Goal: Information Seeking & Learning: Learn about a topic

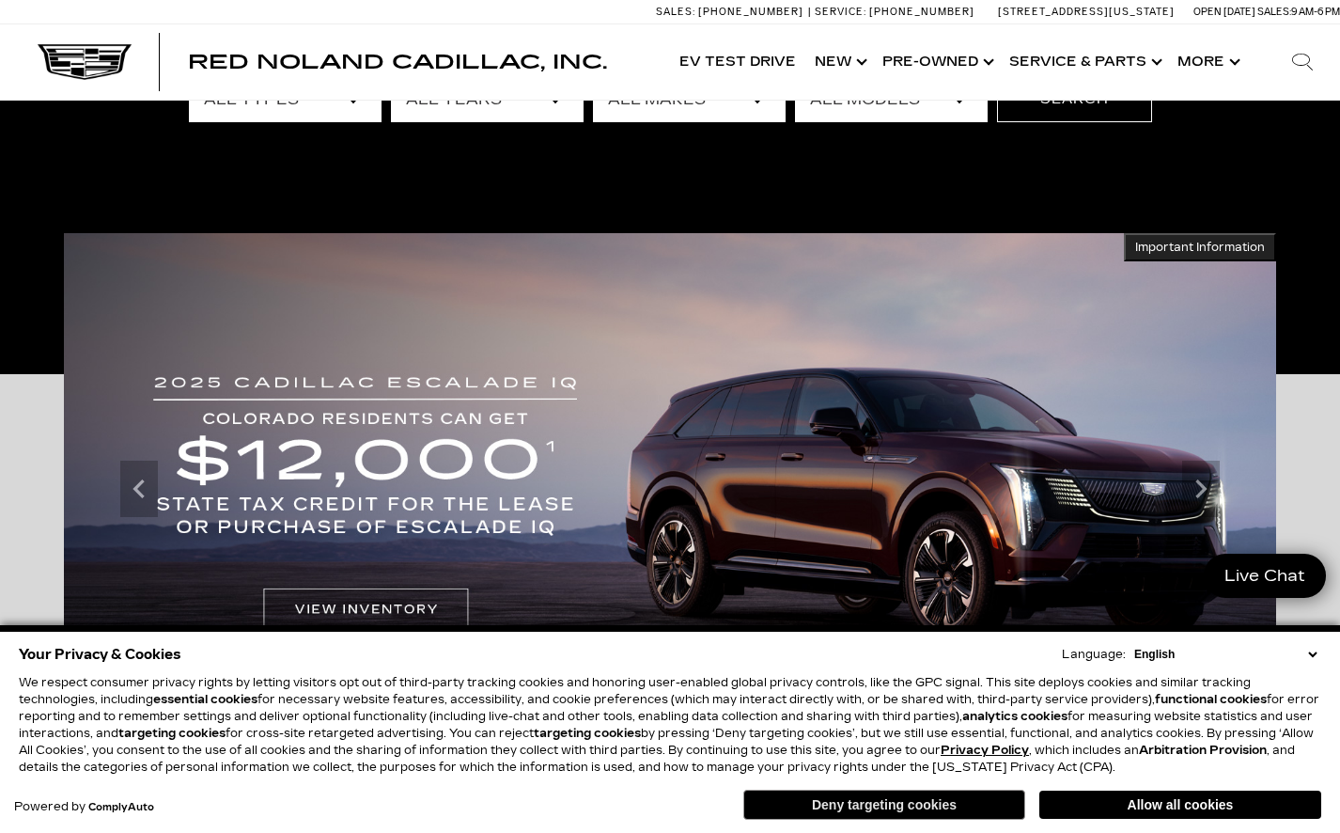
click at [926, 813] on button "Deny targeting cookies" at bounding box center [884, 804] width 282 height 30
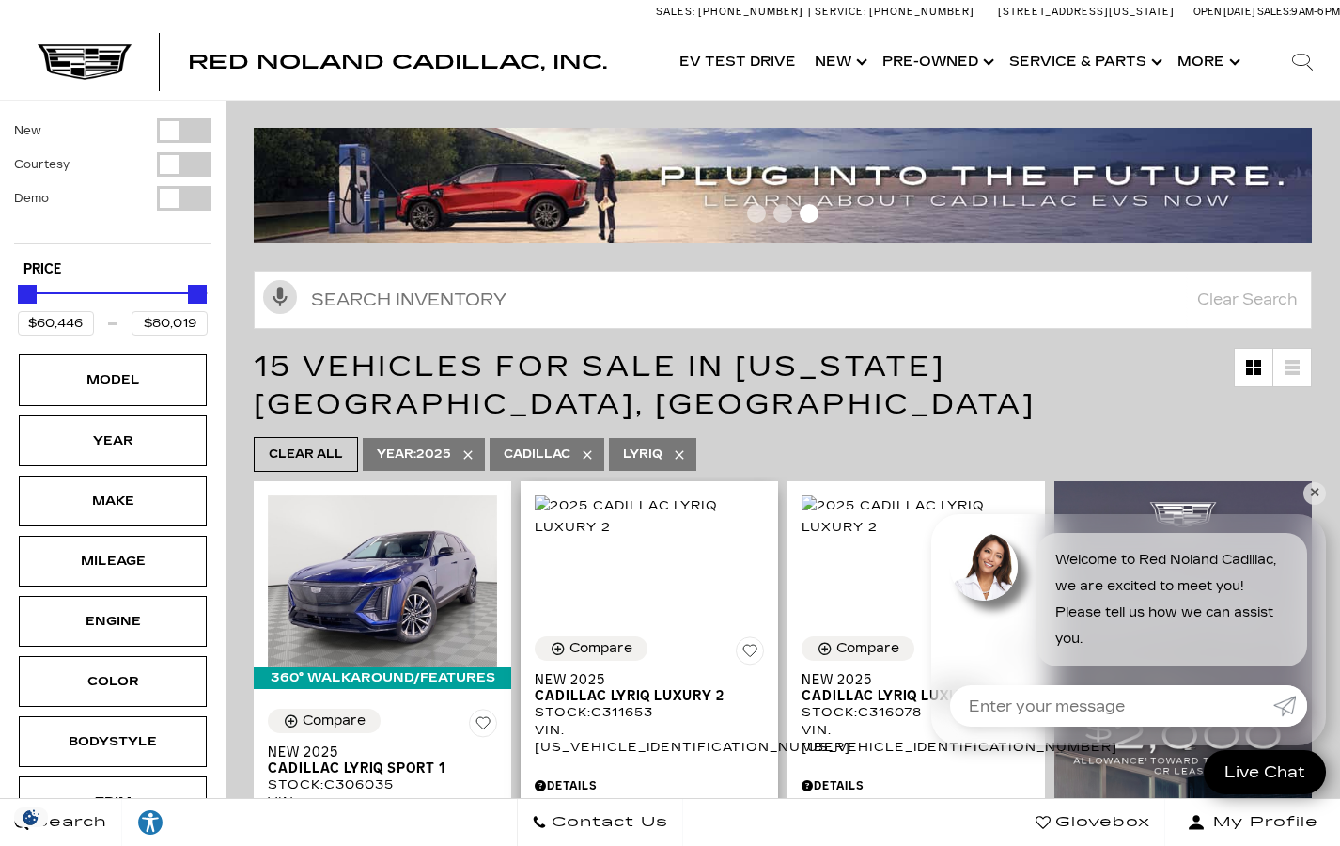
scroll to position [230, 0]
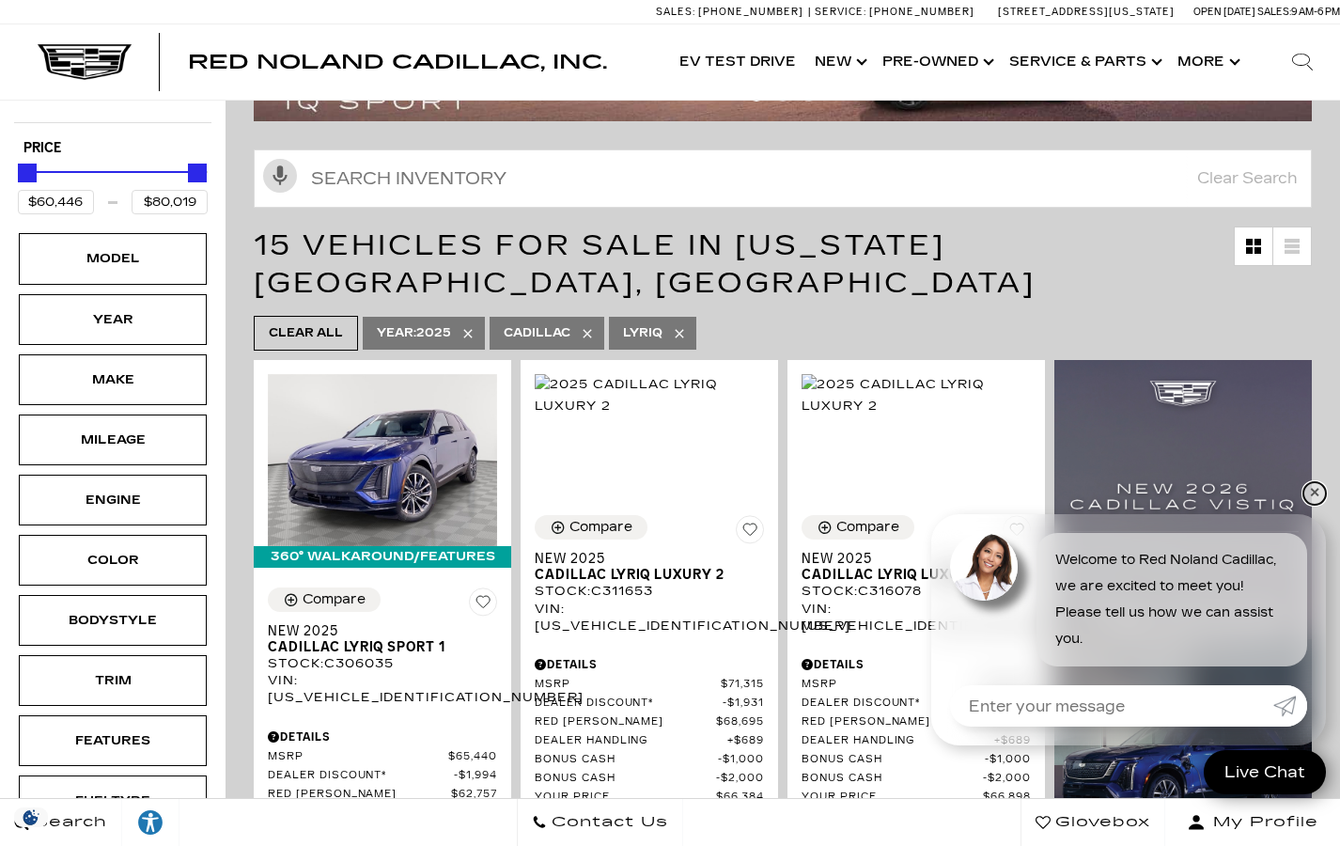
click at [1318, 499] on link "✕" at bounding box center [1314, 493] width 23 height 23
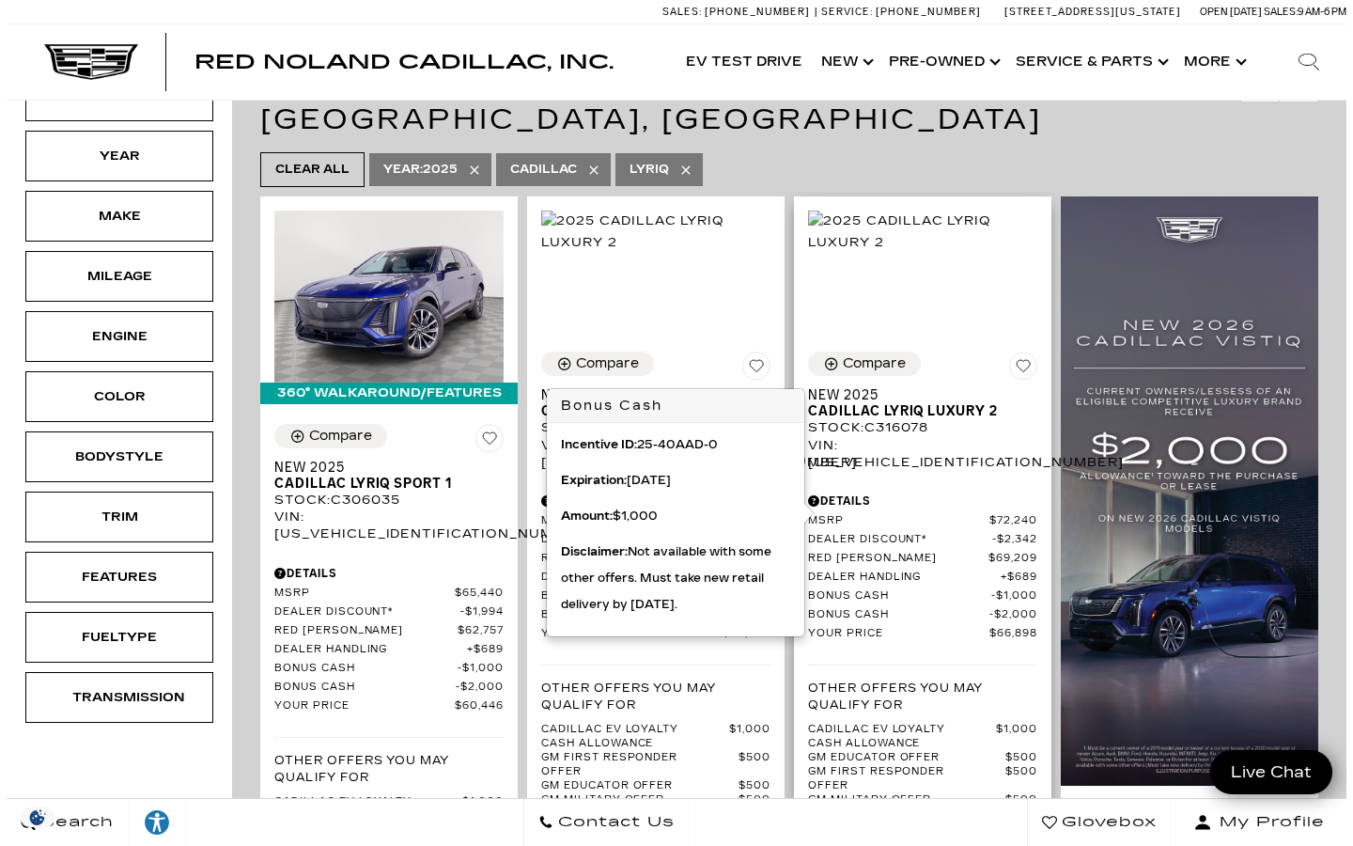
scroll to position [423, 0]
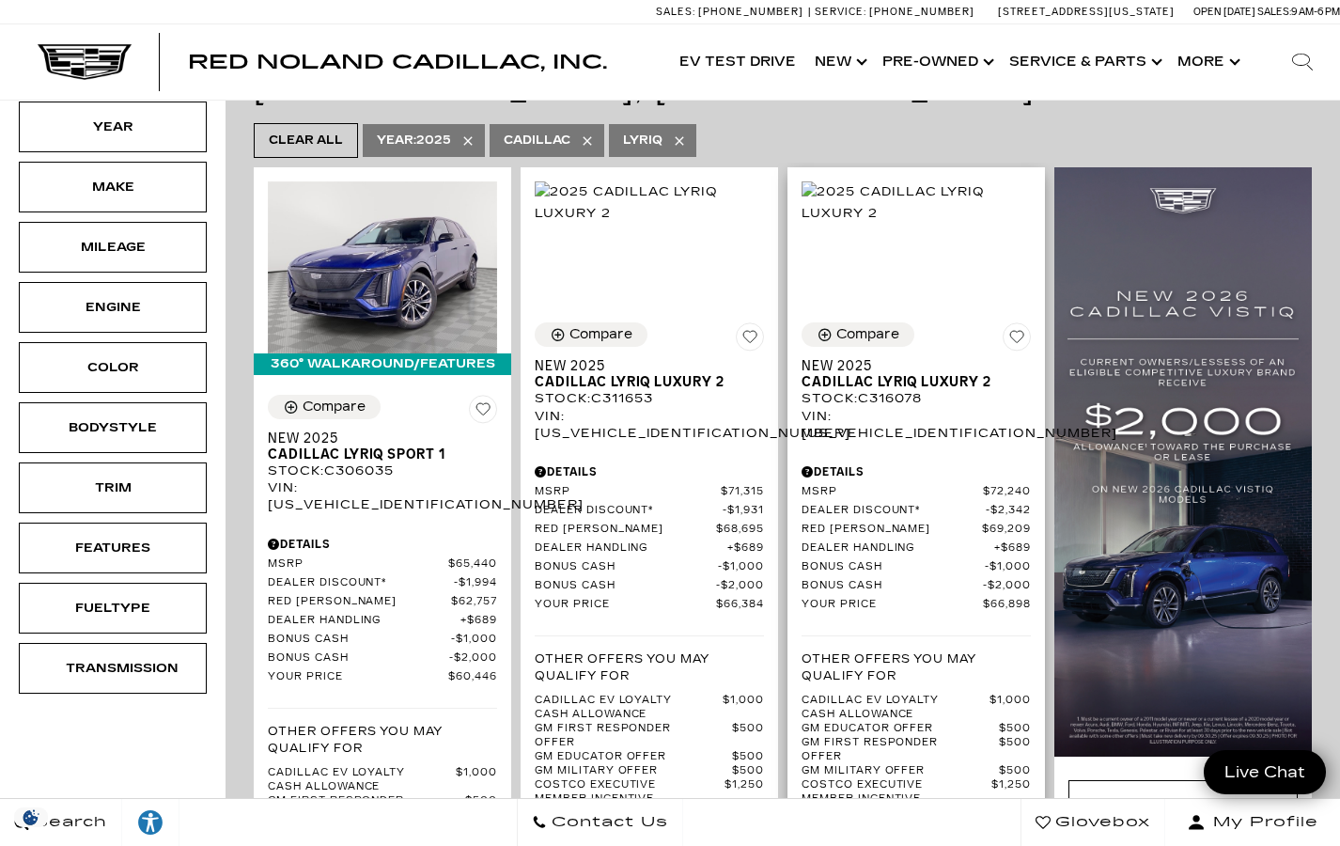
click at [819, 463] on div "Details" at bounding box center [915, 471] width 229 height 17
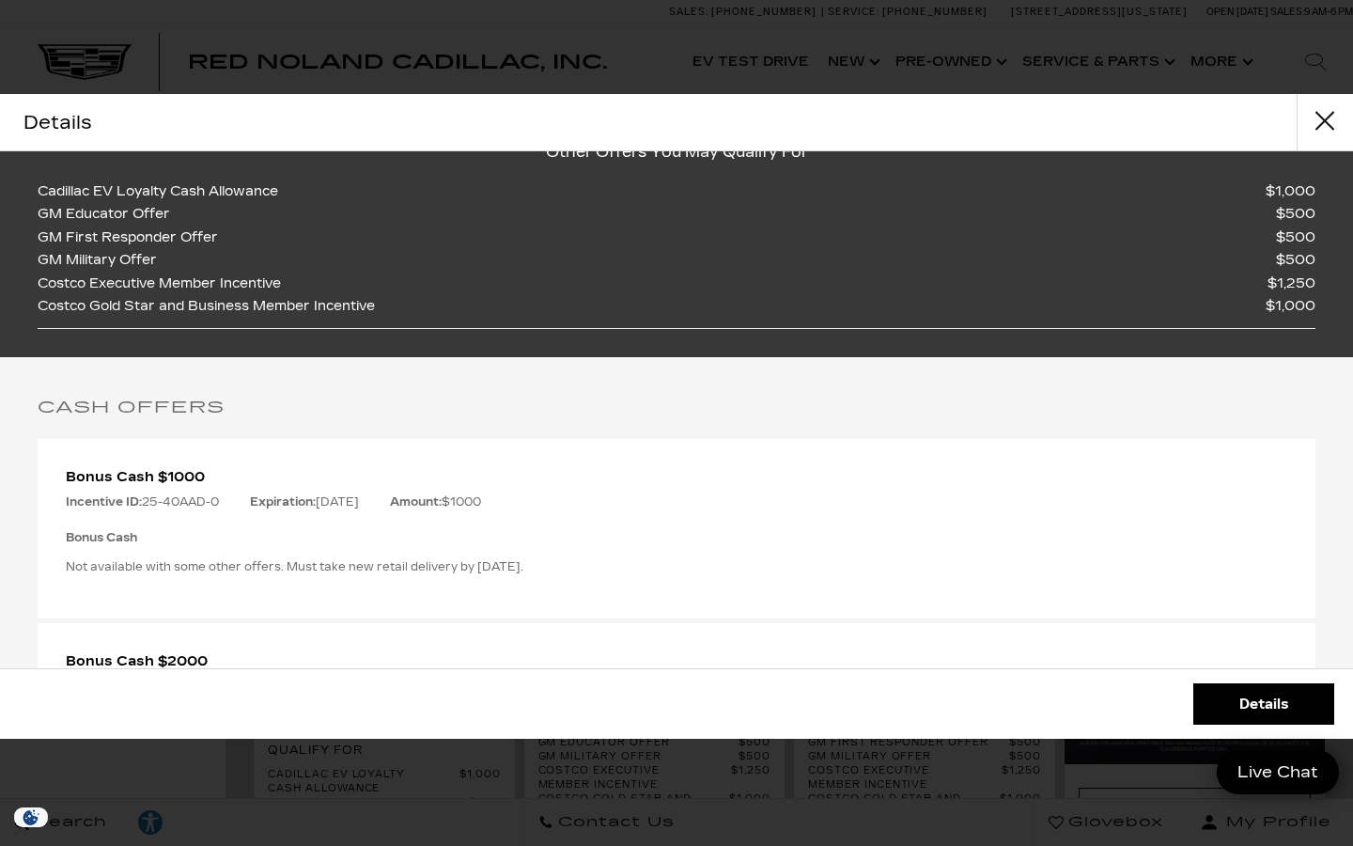
scroll to position [0, 0]
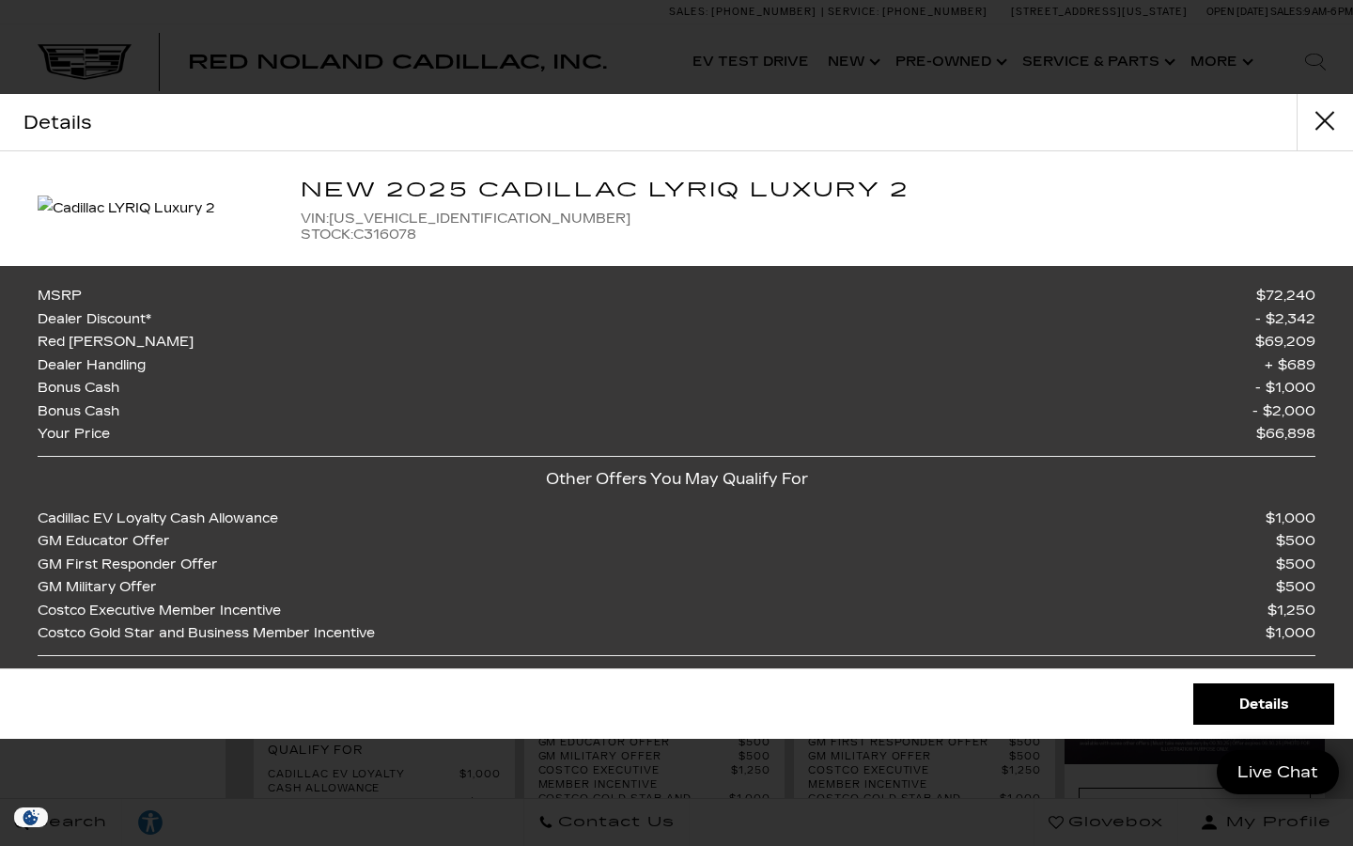
click at [1266, 691] on link "Details" at bounding box center [1263, 703] width 141 height 41
click at [1325, 136] on button "close" at bounding box center [1325, 122] width 56 height 56
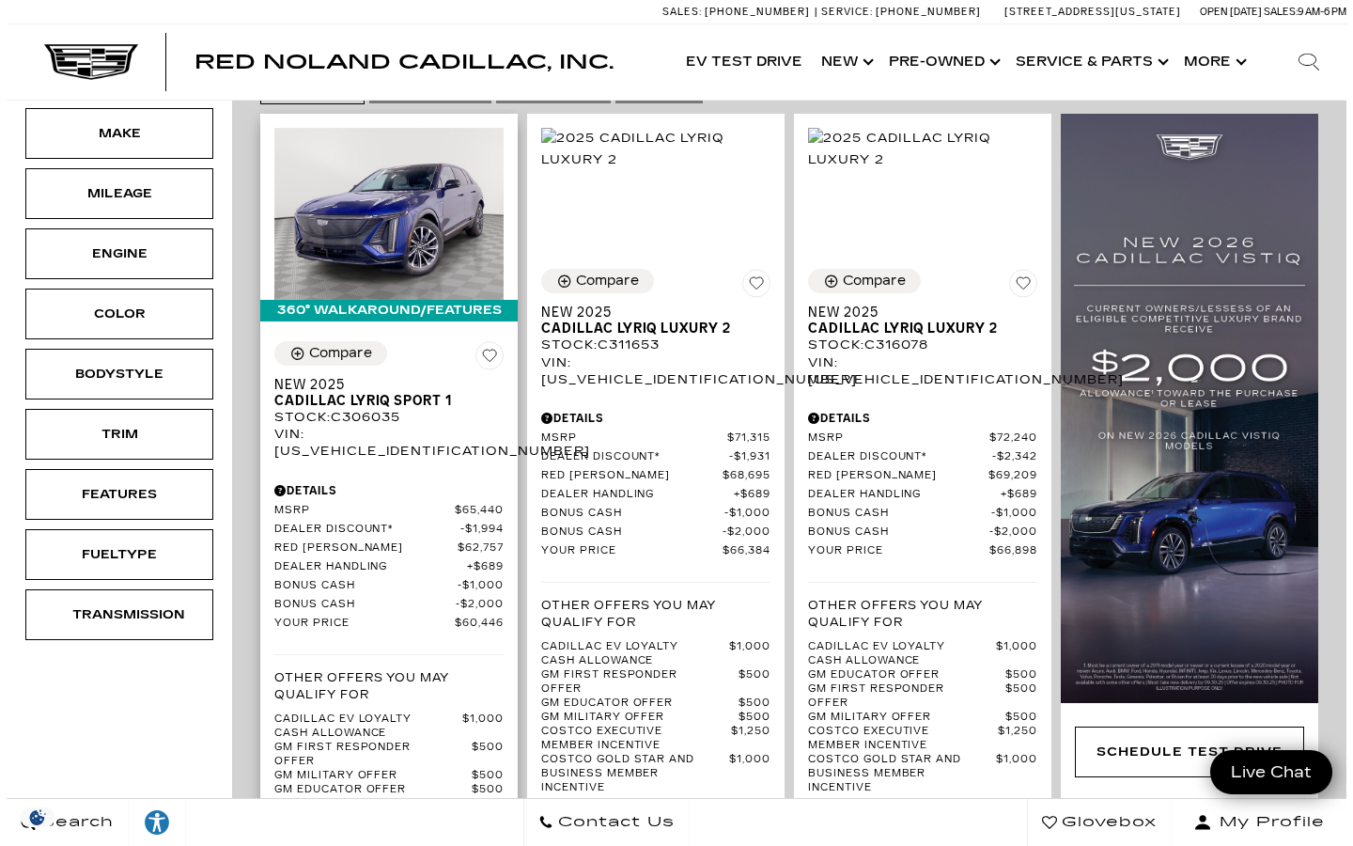
scroll to position [458, 0]
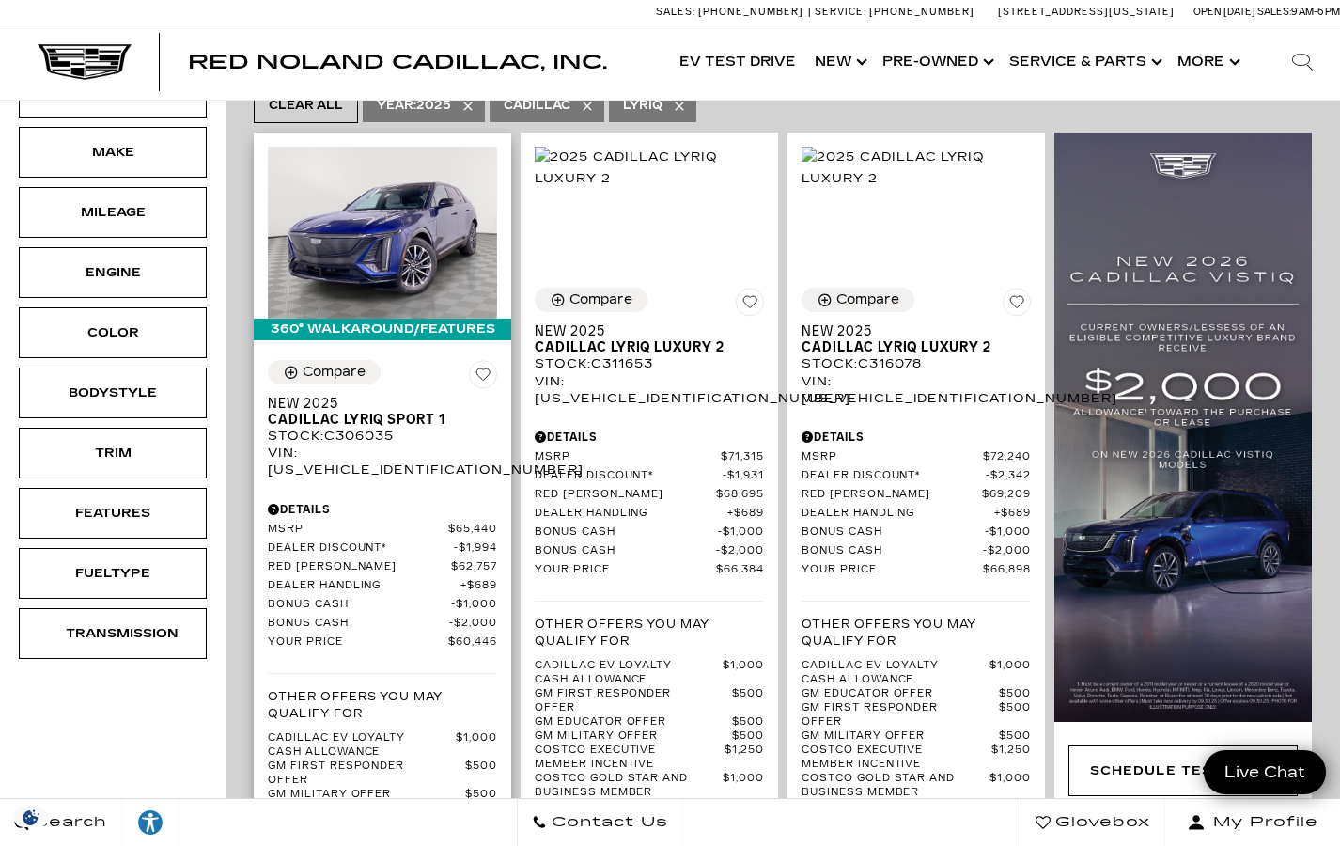
click at [287, 501] on div "Details" at bounding box center [382, 509] width 229 height 17
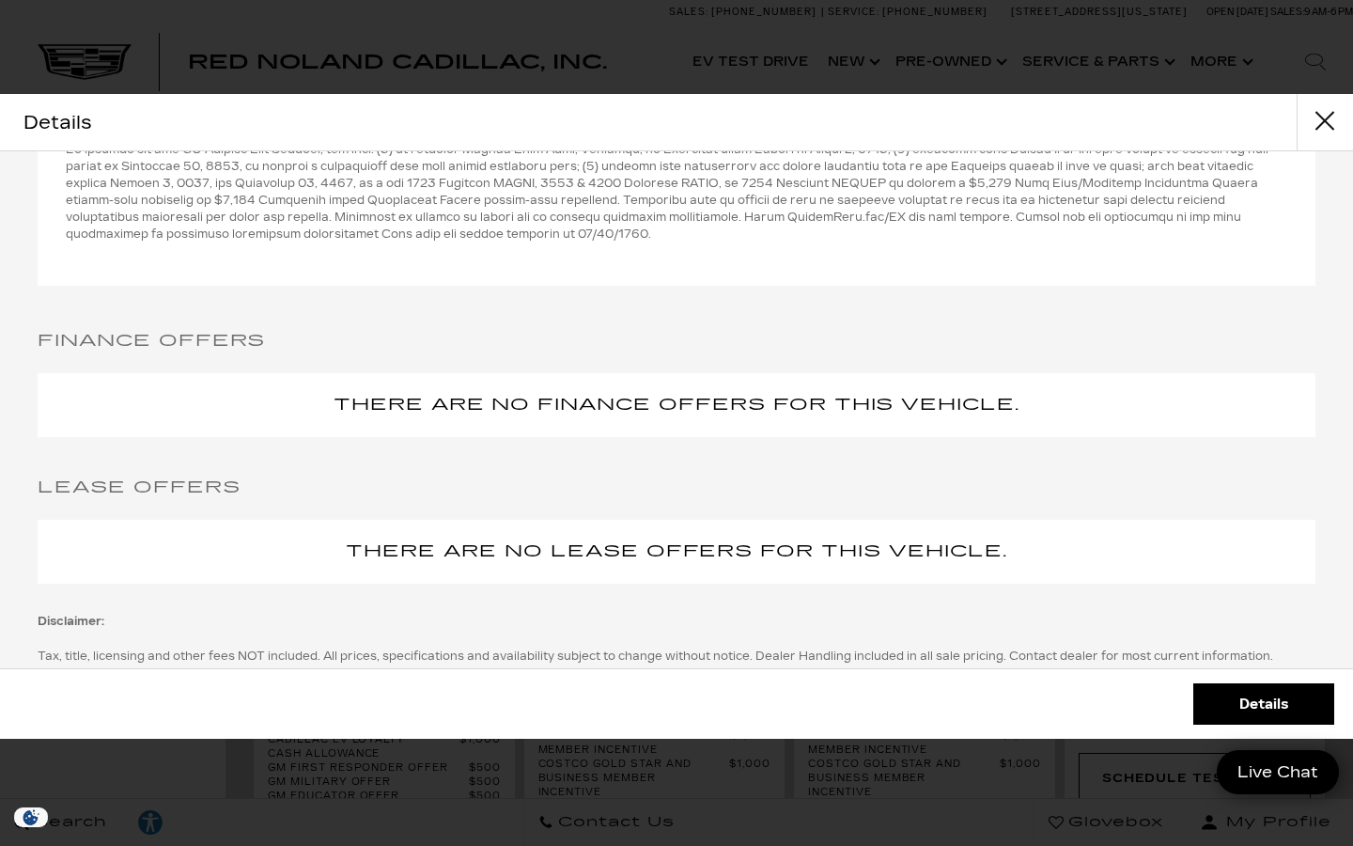
scroll to position [2521, 0]
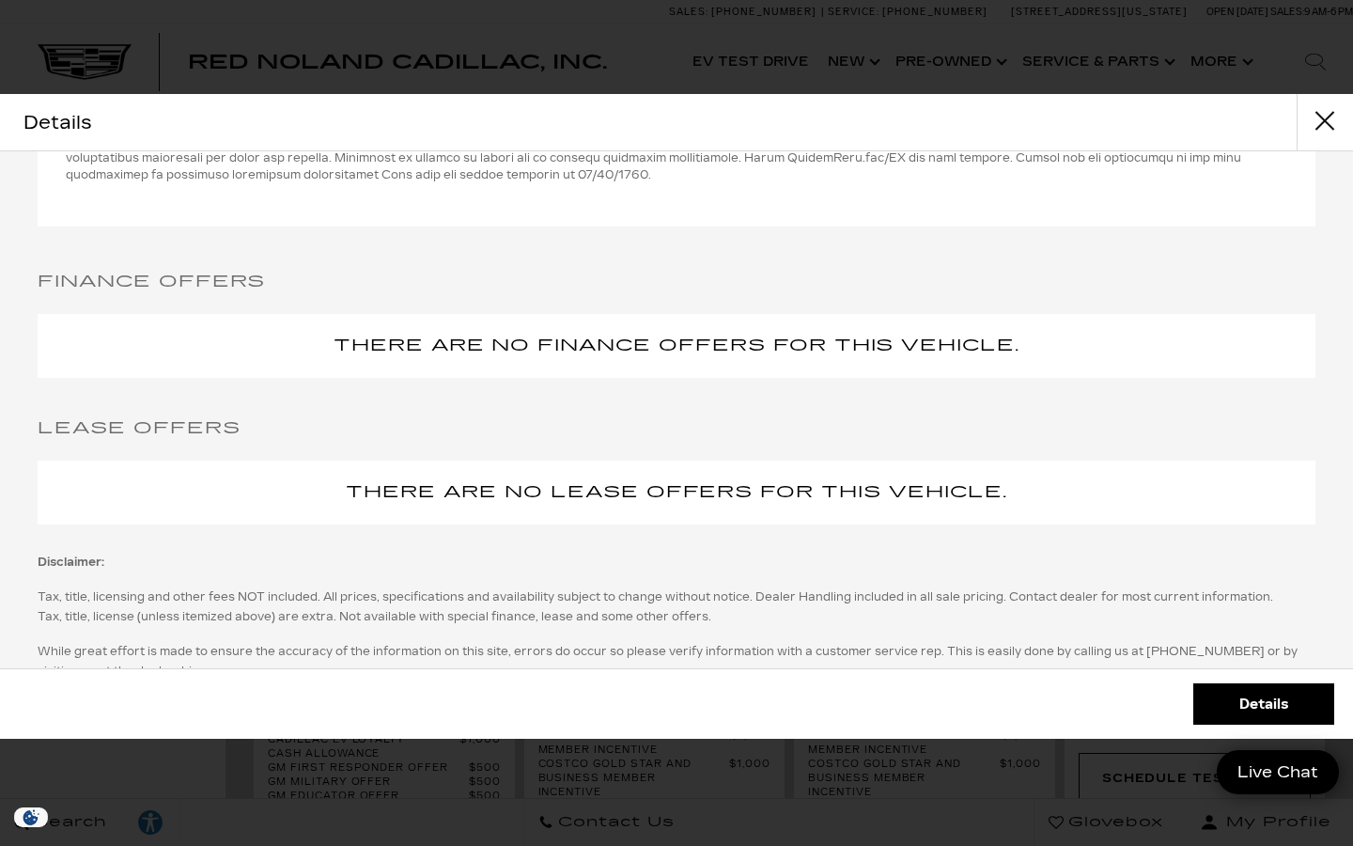
click at [1269, 708] on link "Details" at bounding box center [1263, 703] width 141 height 41
